Goal: Transaction & Acquisition: Obtain resource

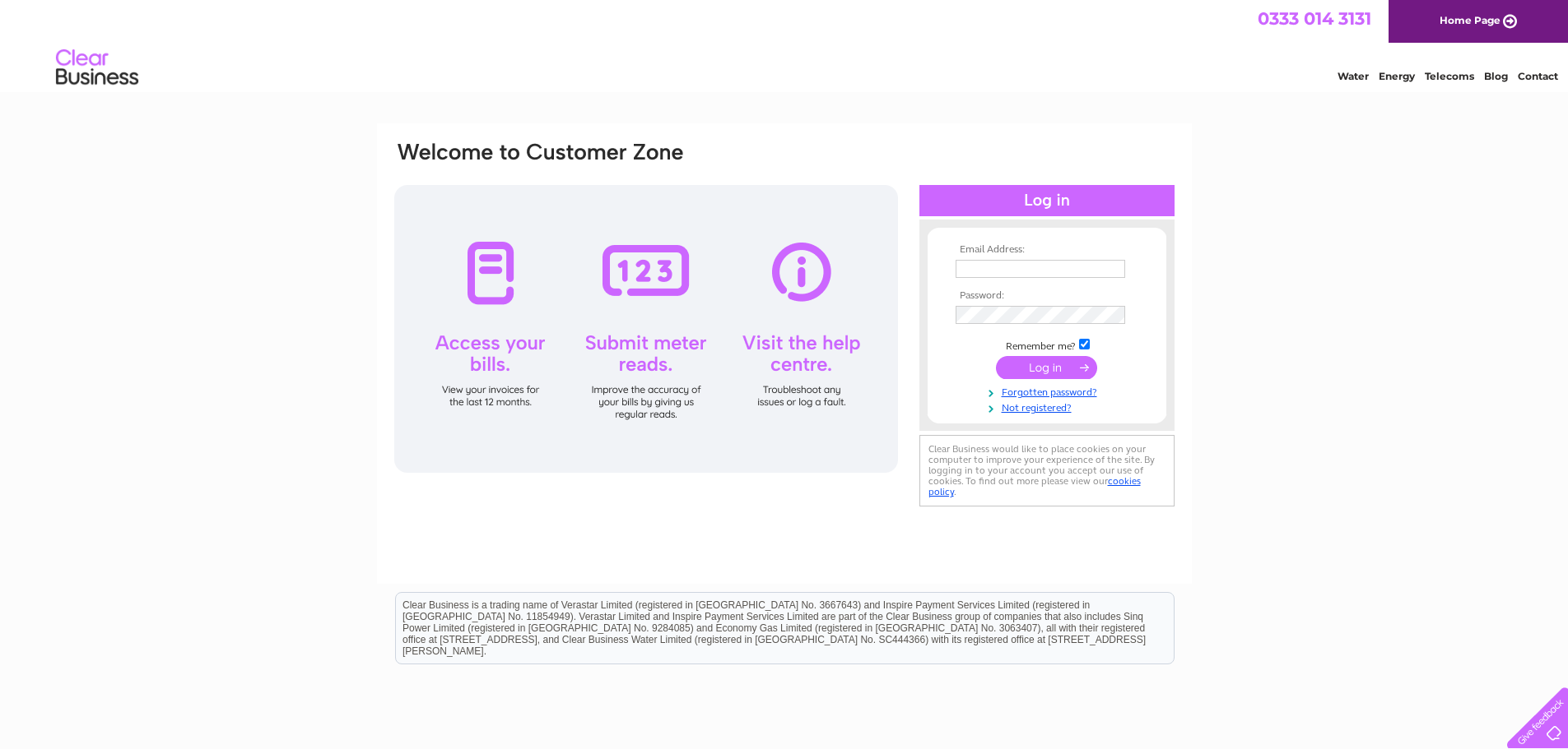
click at [988, 273] on input "text" at bounding box center [1040, 269] width 170 height 18
type input "aberfeldysteamie@gmail.com"
click at [1062, 370] on input "submit" at bounding box center [1046, 367] width 101 height 23
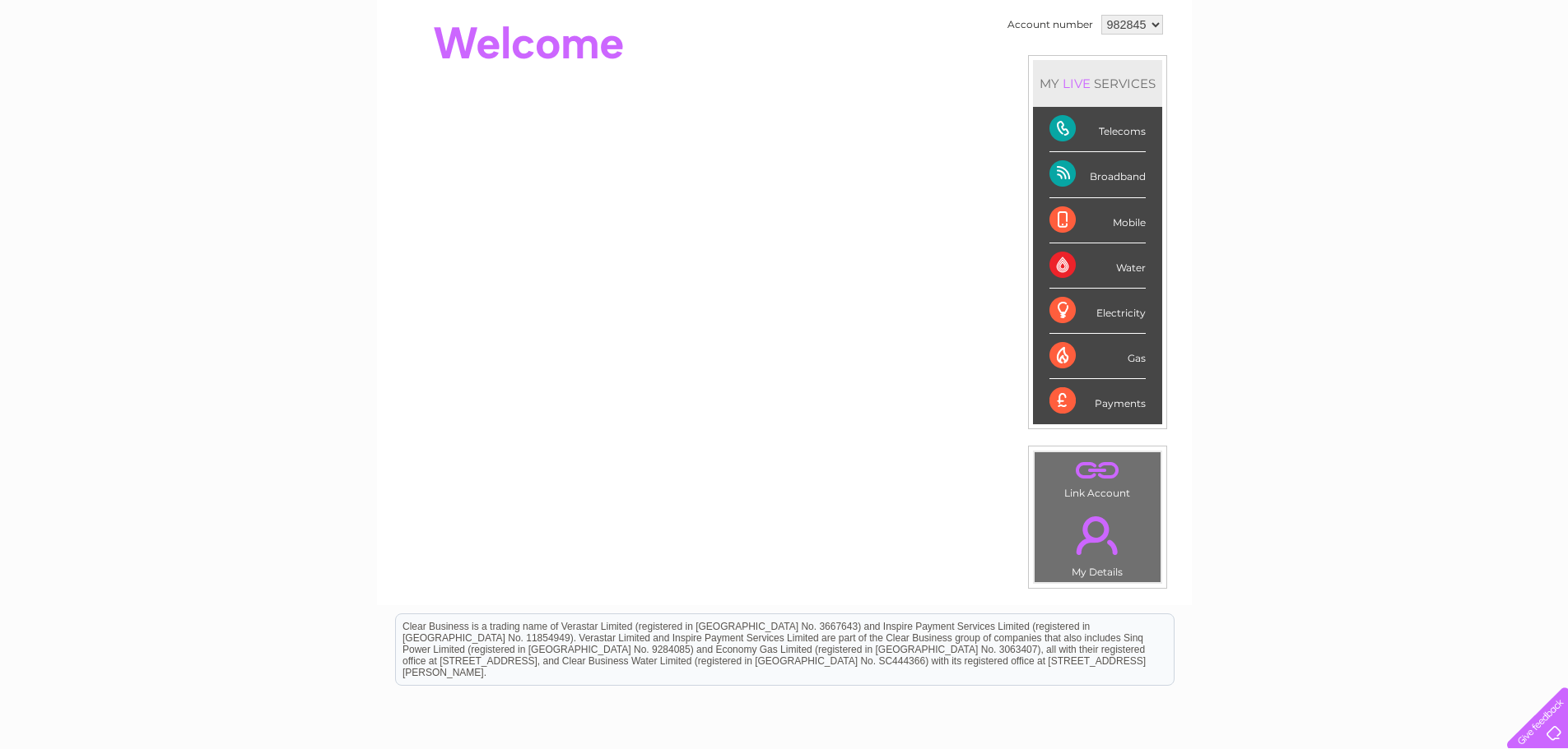
scroll to position [165, 0]
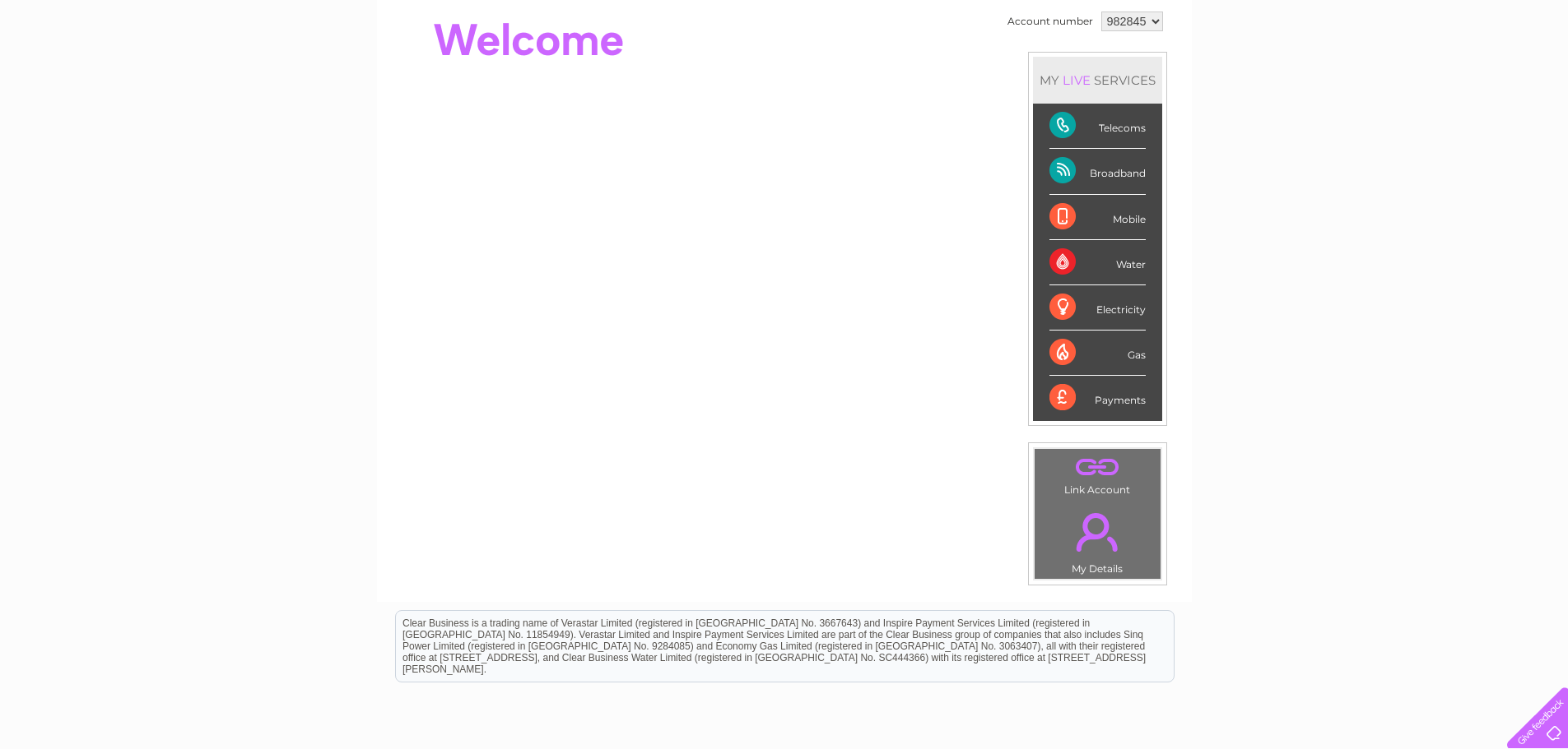
click at [1099, 404] on div "Payments" at bounding box center [1098, 398] width 97 height 45
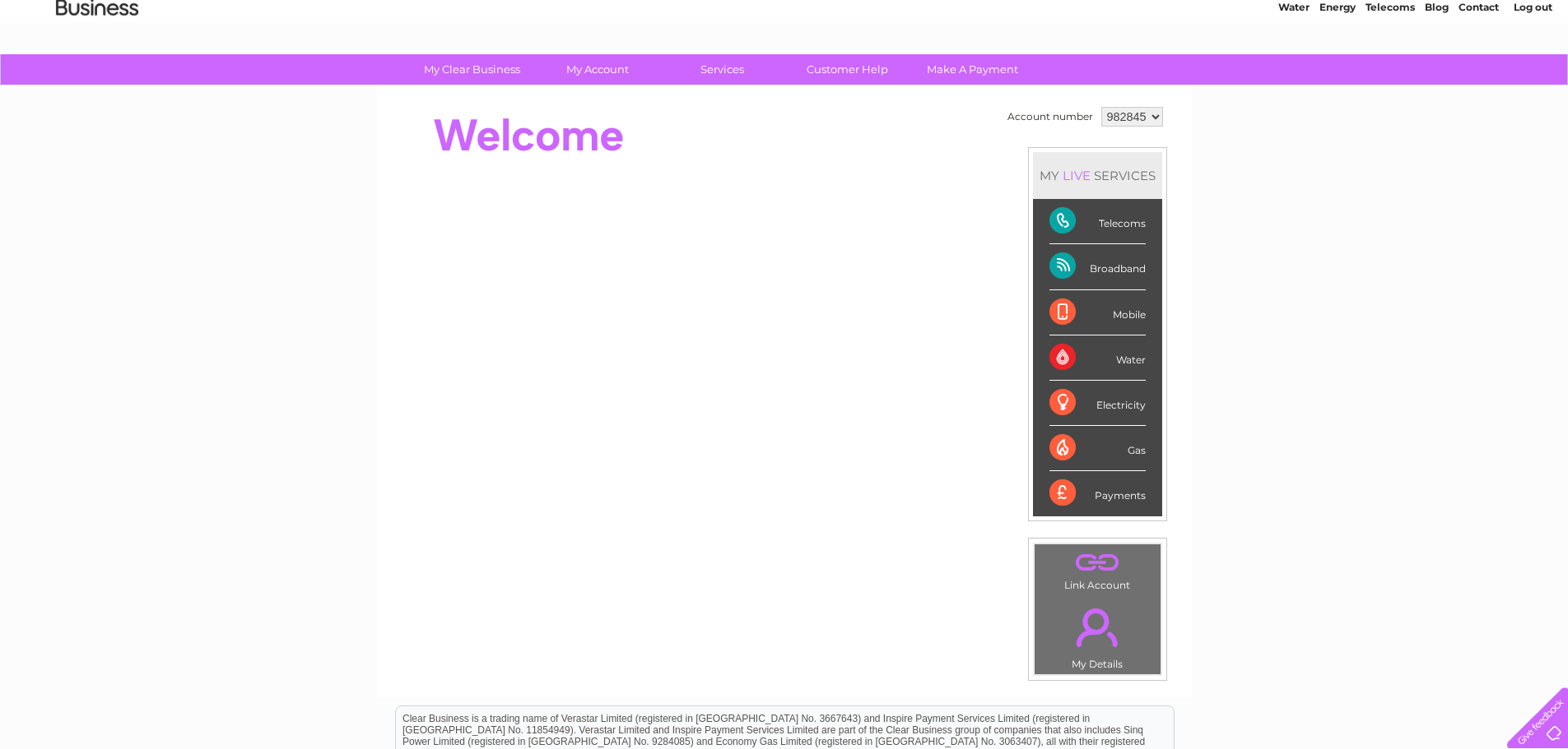
scroll to position [0, 0]
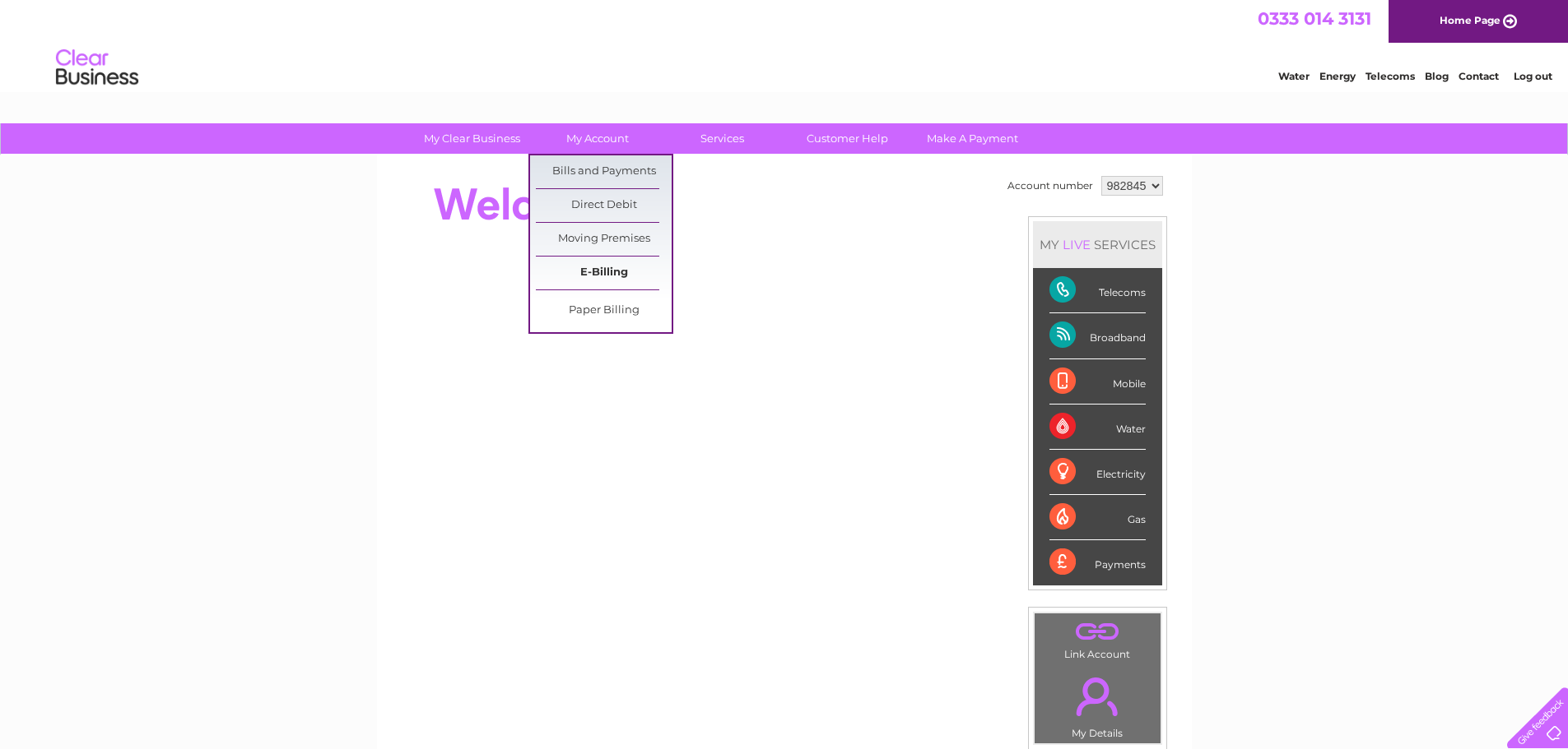
click at [587, 274] on link "E-Billing" at bounding box center [603, 273] width 136 height 33
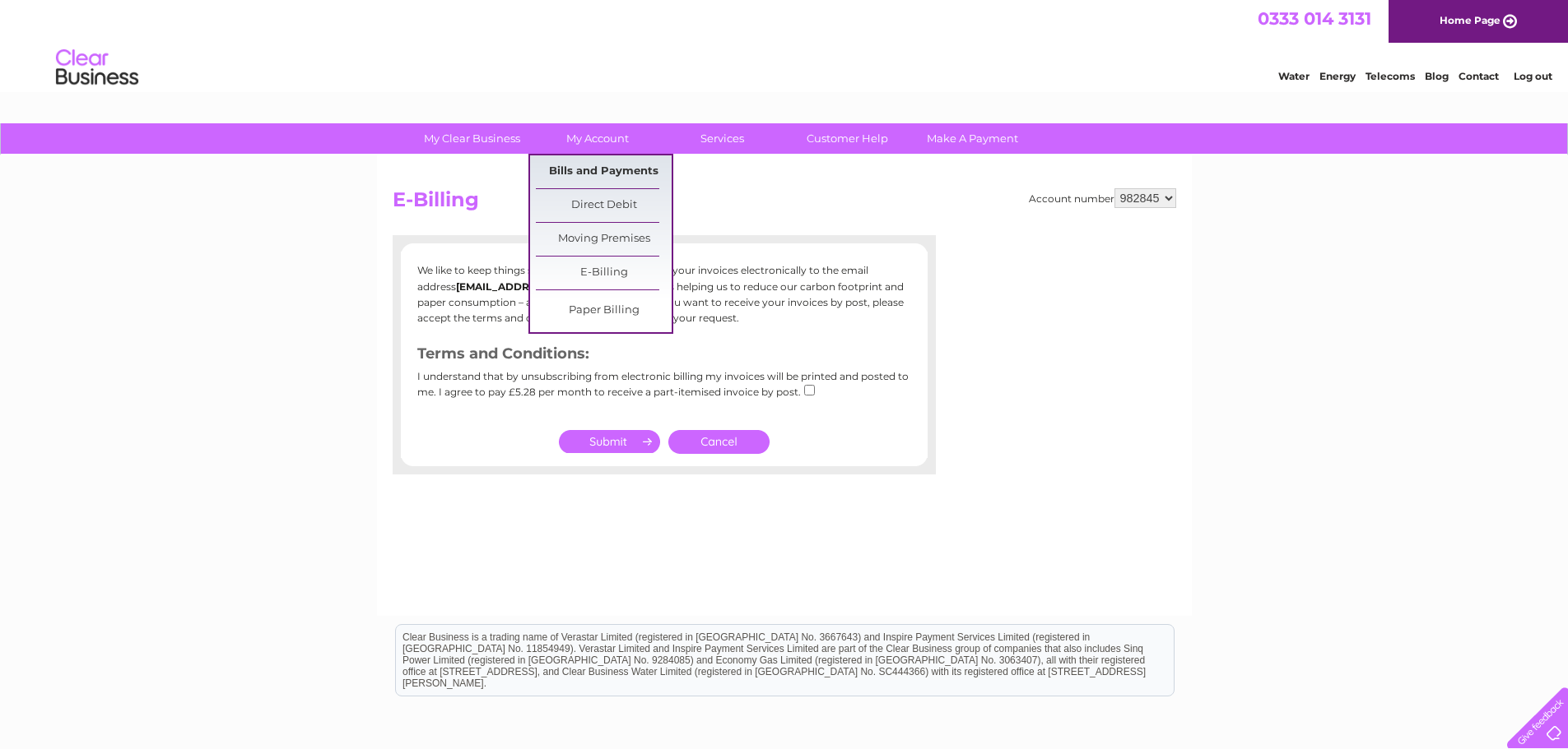
click at [584, 170] on link "Bills and Payments" at bounding box center [603, 172] width 136 height 33
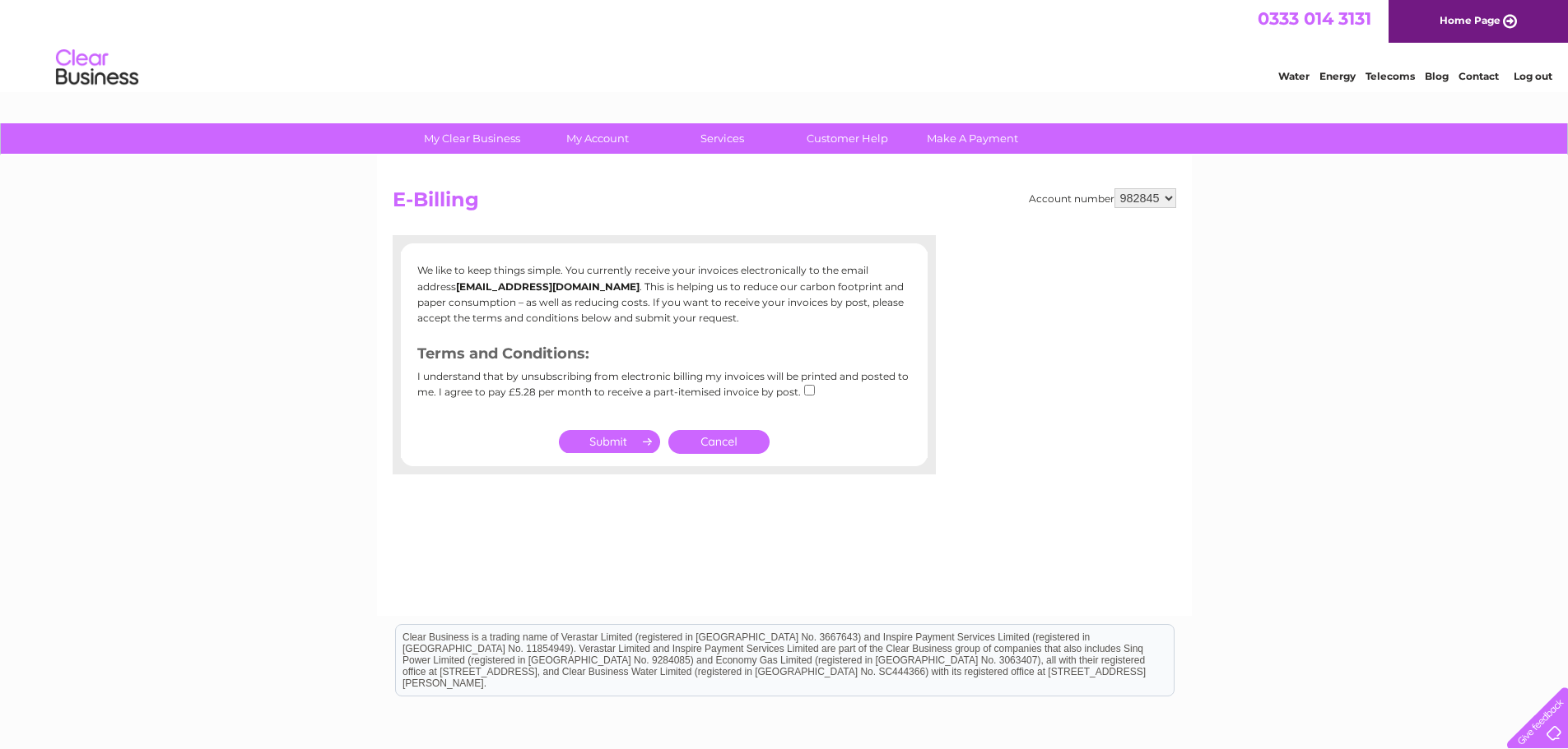
click at [712, 439] on link "Cancel" at bounding box center [718, 442] width 101 height 24
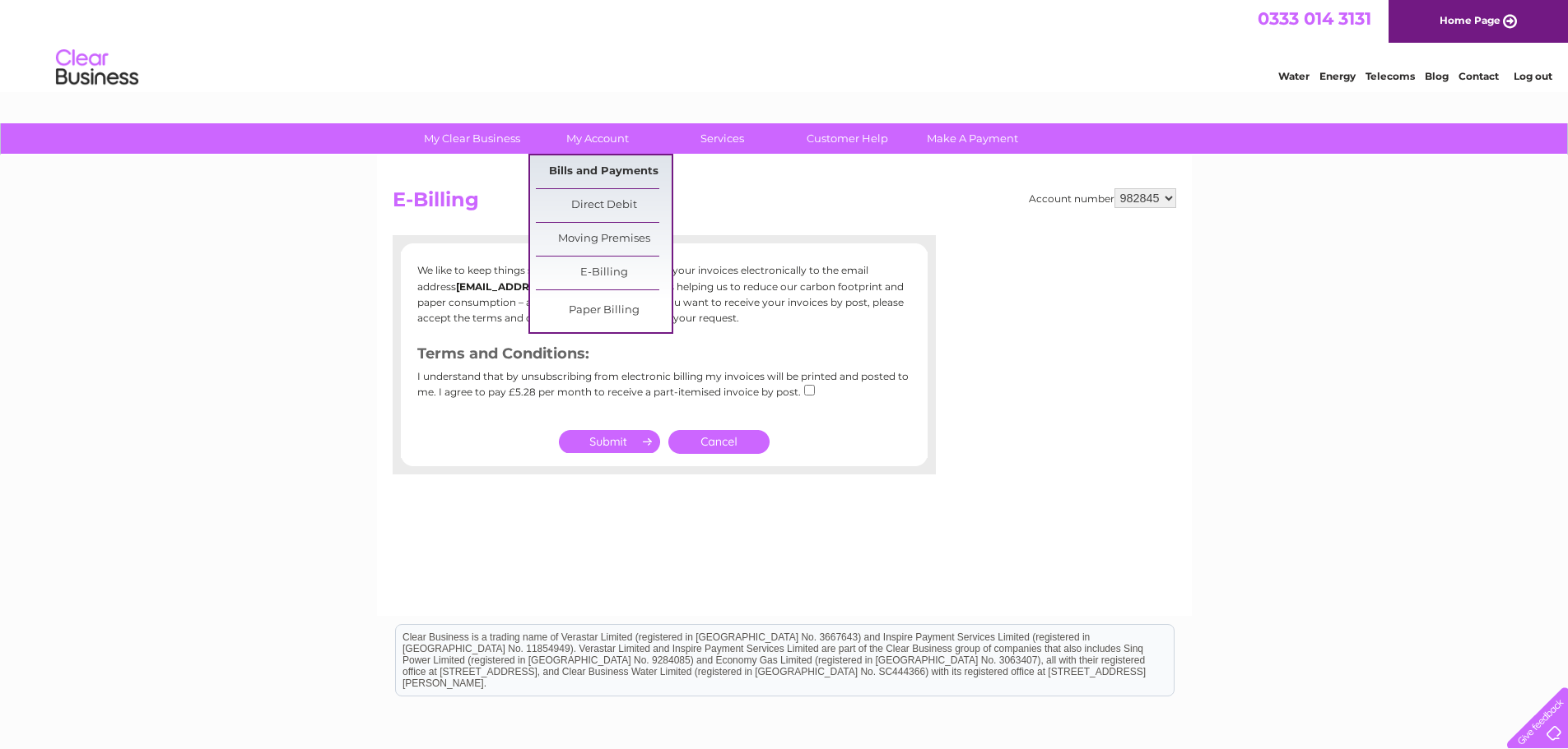
click at [573, 165] on link "Bills and Payments" at bounding box center [603, 172] width 136 height 33
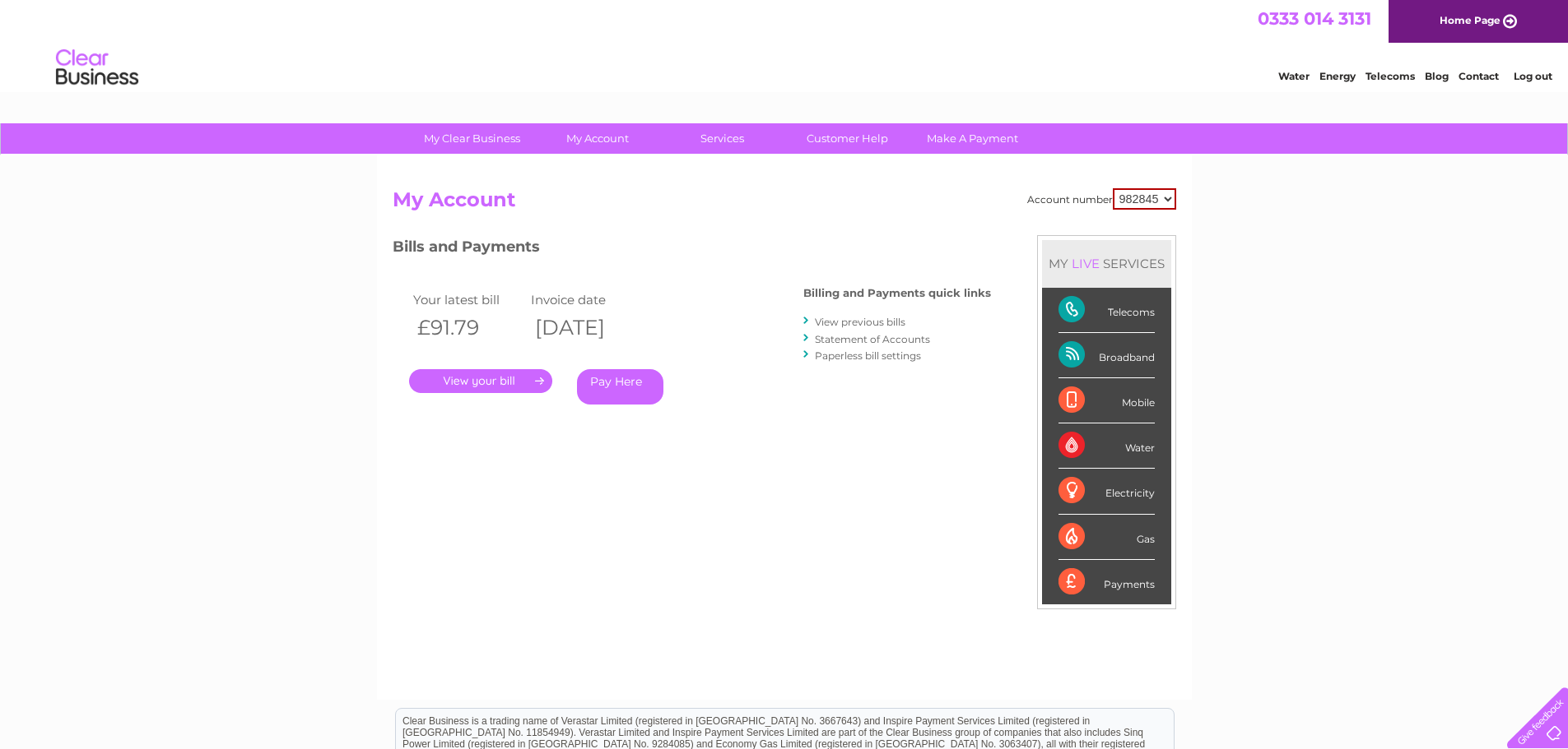
click at [480, 382] on link "." at bounding box center [480, 381] width 143 height 24
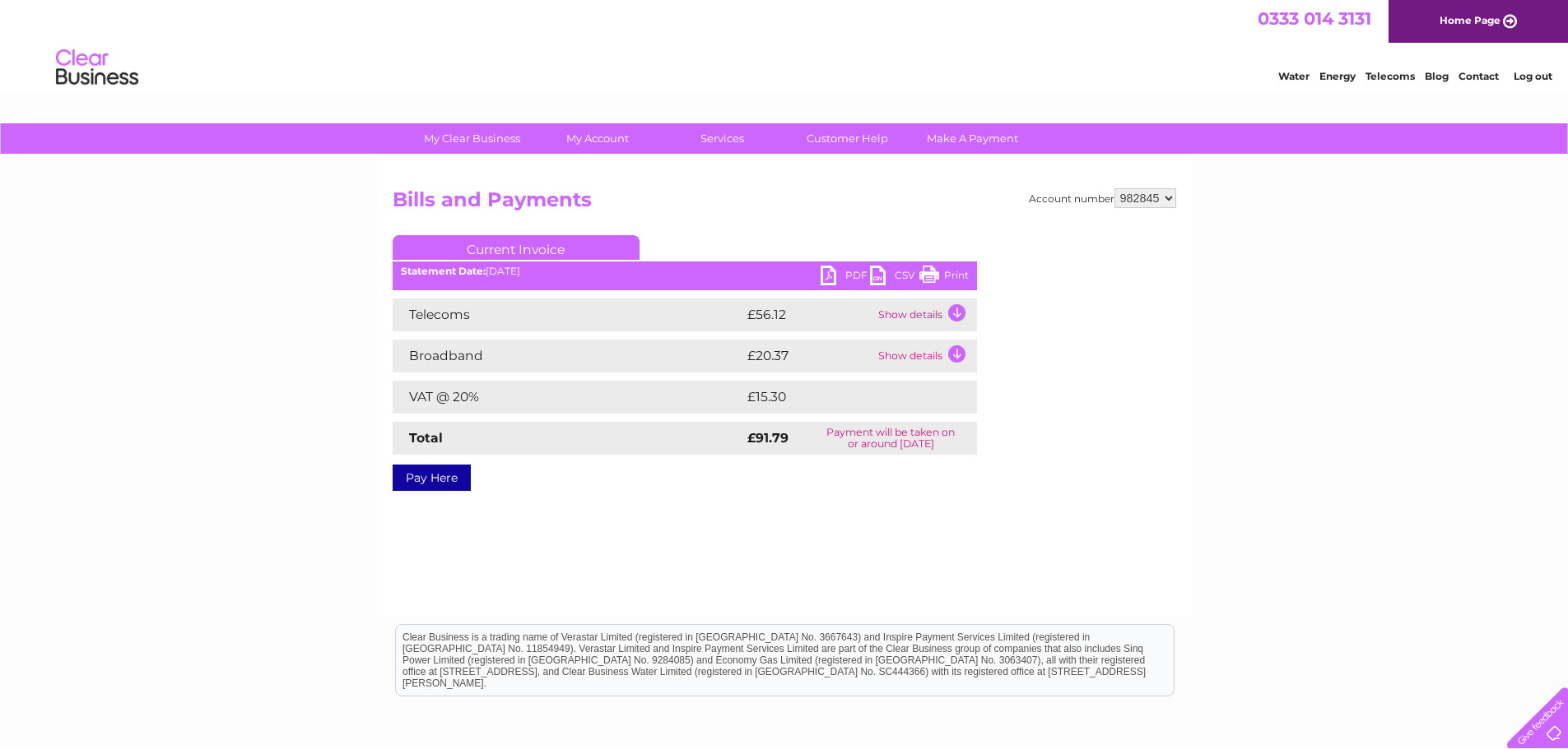
click at [847, 271] on link "PDF" at bounding box center [845, 278] width 49 height 24
